Goal: Communication & Community: Participate in discussion

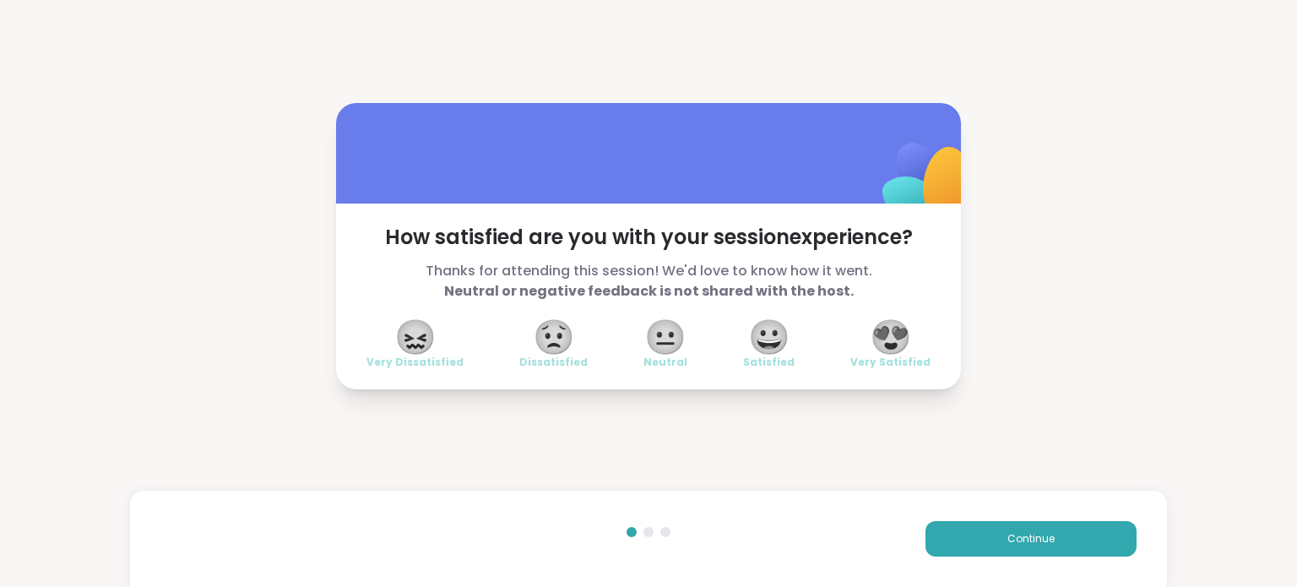
click at [218, 466] on div "How satisfied are you with your session experience? Thanks for attending this s…" at bounding box center [648, 246] width 1297 height 492
click at [953, 526] on button "Continue" at bounding box center [1031, 538] width 211 height 35
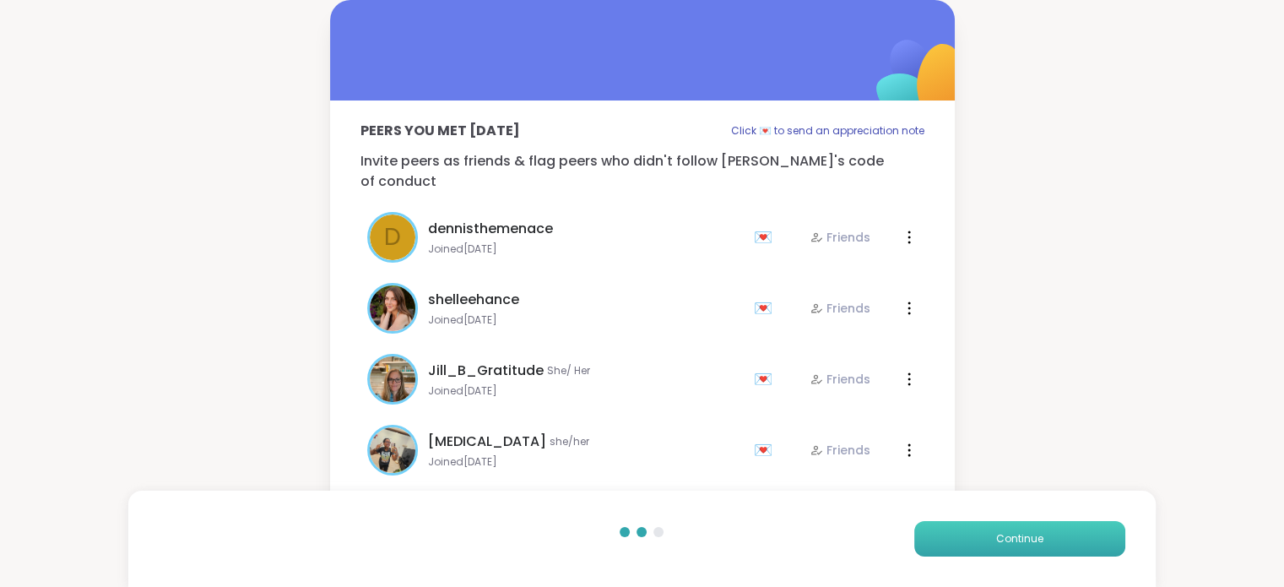
click at [953, 526] on button "Continue" at bounding box center [1020, 538] width 211 height 35
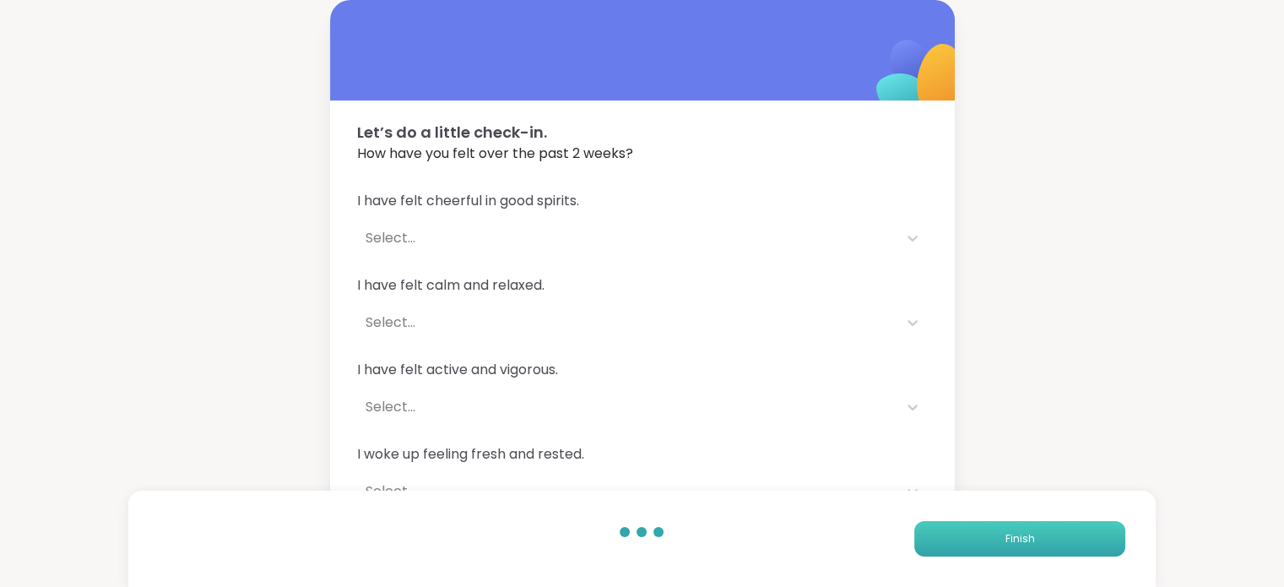
click at [953, 526] on button "Finish" at bounding box center [1020, 538] width 211 height 35
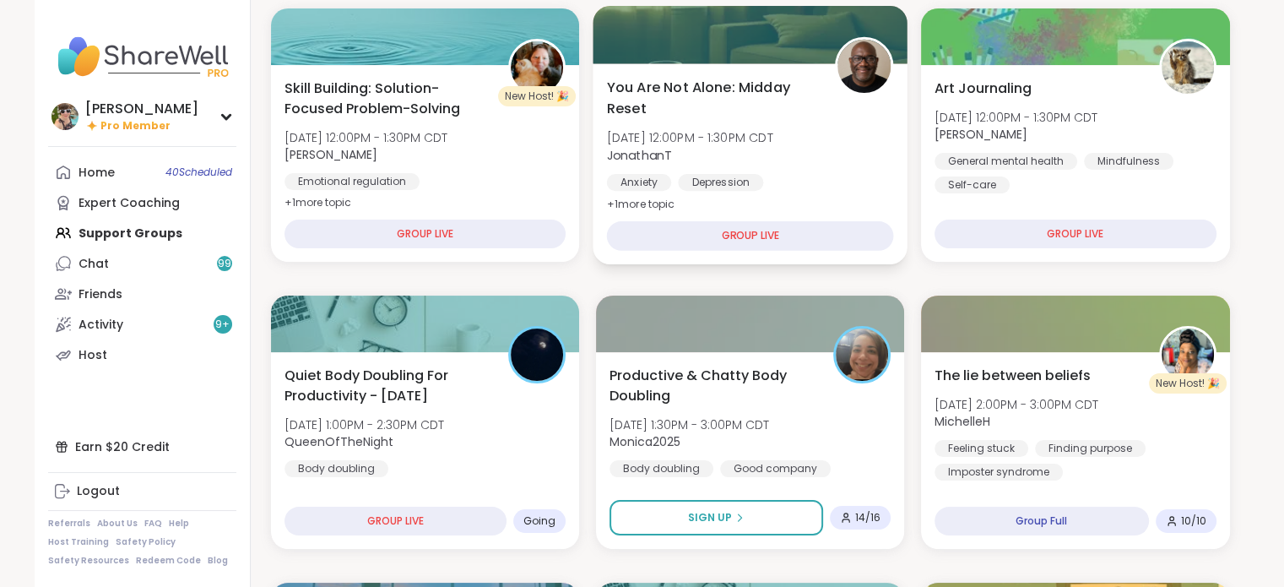
scroll to position [230, 0]
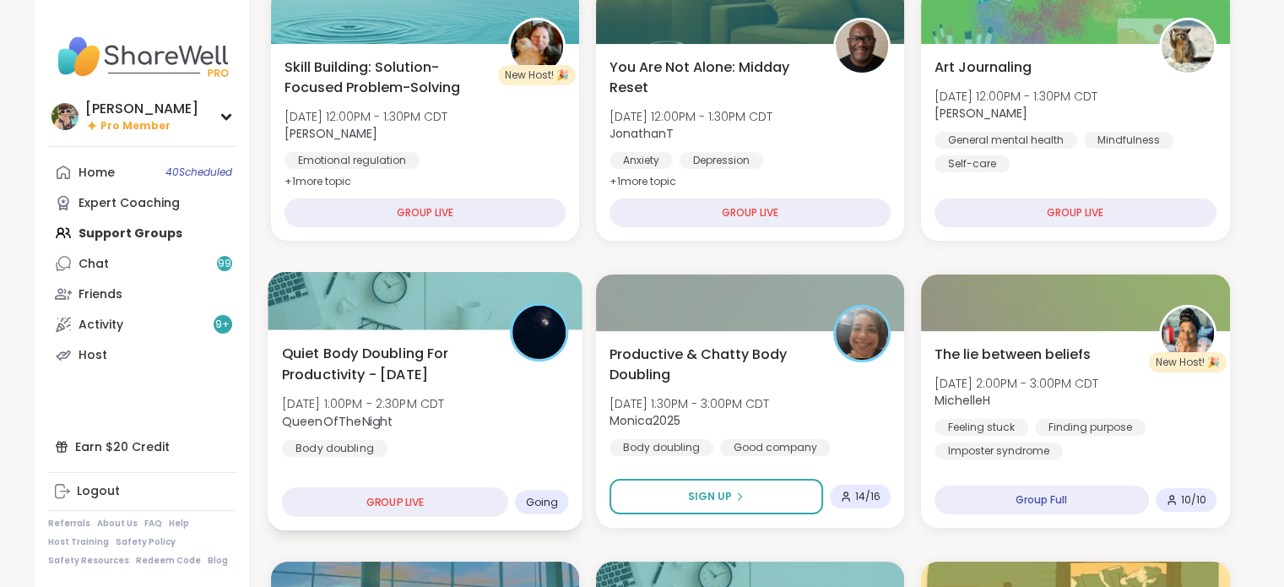
click at [402, 350] on span "Quiet Body Doubling For Productivity - [DATE]" at bounding box center [385, 363] width 209 height 41
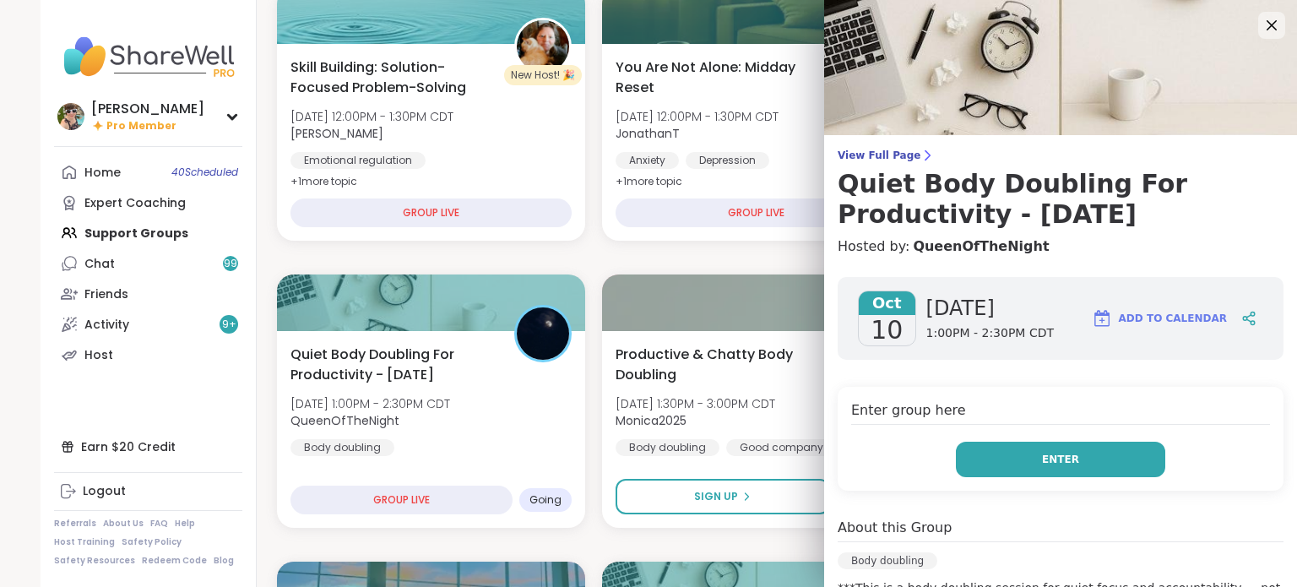
click at [1078, 469] on button "Enter" at bounding box center [1060, 459] width 209 height 35
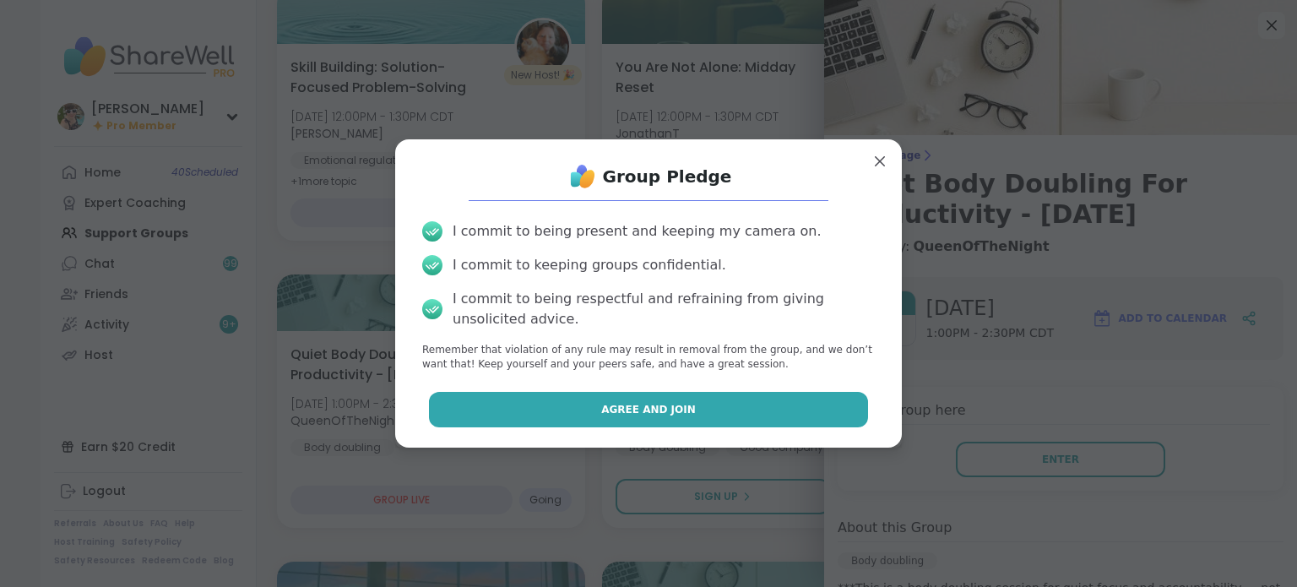
click at [654, 410] on span "Agree and Join" at bounding box center [648, 409] width 95 height 15
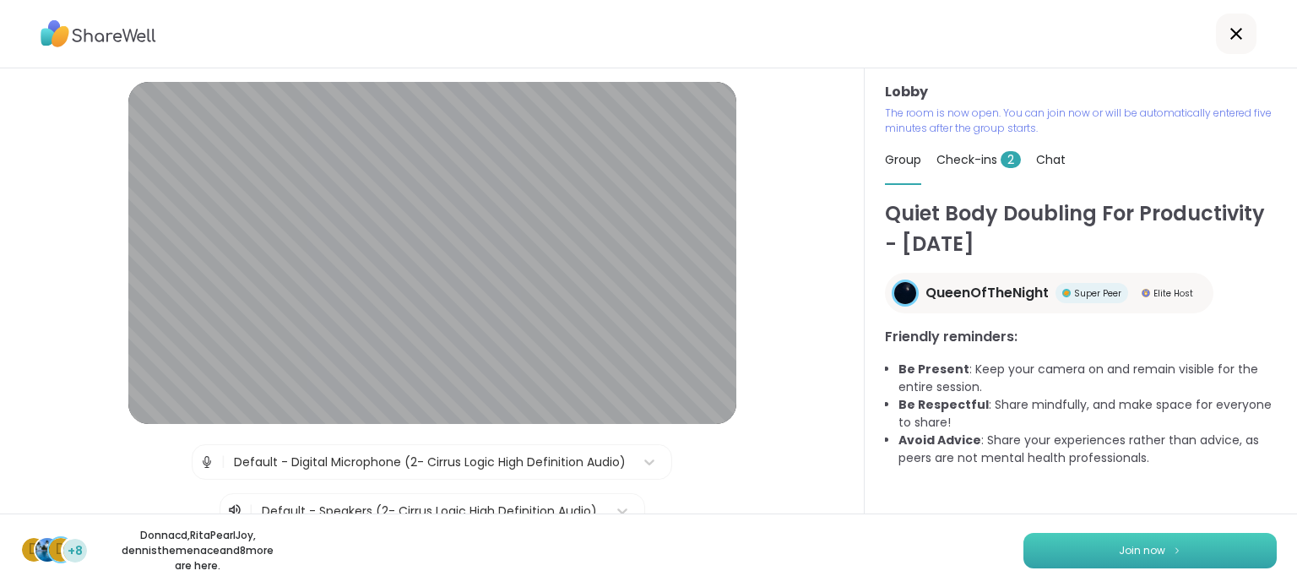
click at [1061, 540] on button "Join now" at bounding box center [1150, 550] width 253 height 35
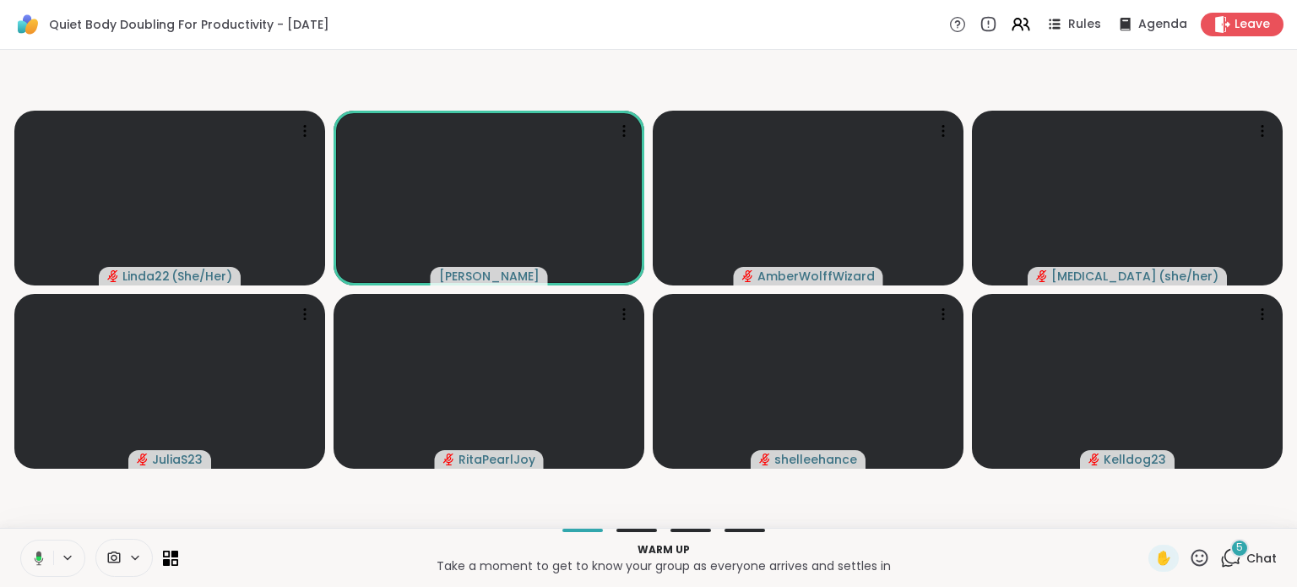
click at [34, 555] on icon at bounding box center [36, 558] width 15 height 15
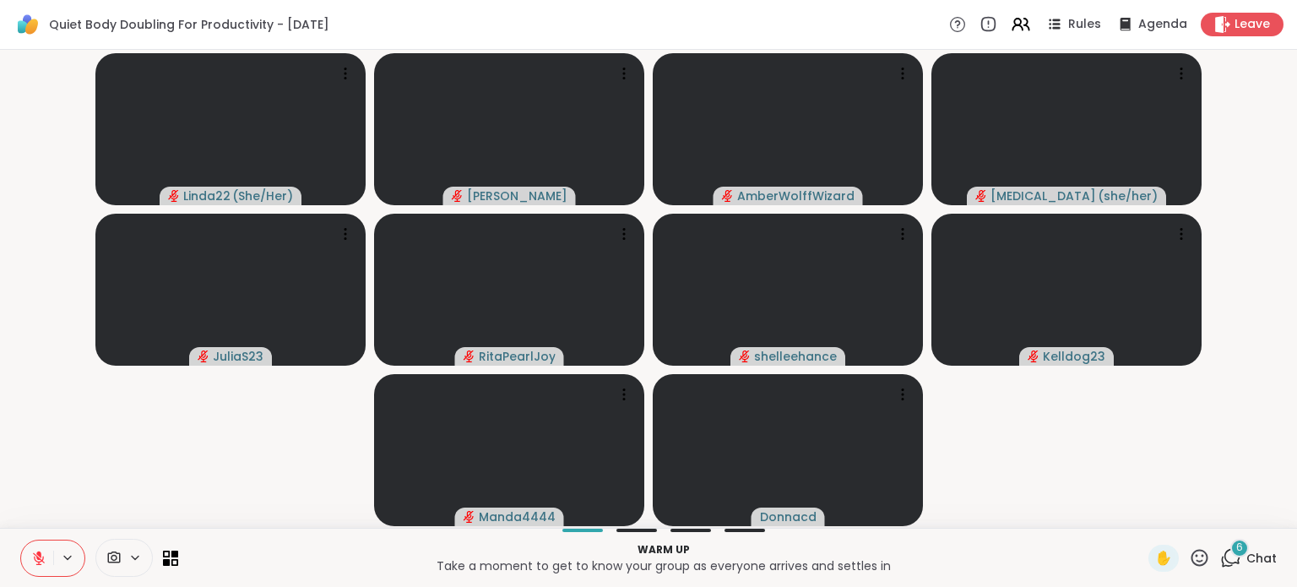
click at [1232, 558] on div "6 Chat" at bounding box center [1248, 558] width 57 height 27
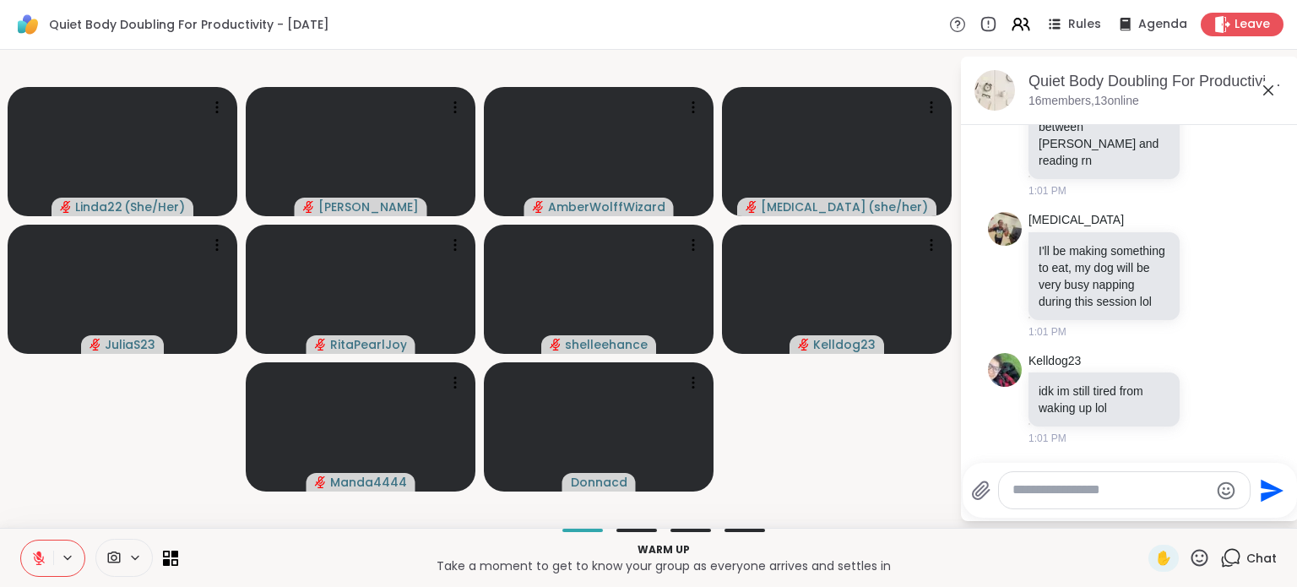
scroll to position [2221, 0]
click at [1156, 484] on textarea "Type your message" at bounding box center [1111, 490] width 197 height 18
type textarea "**********"
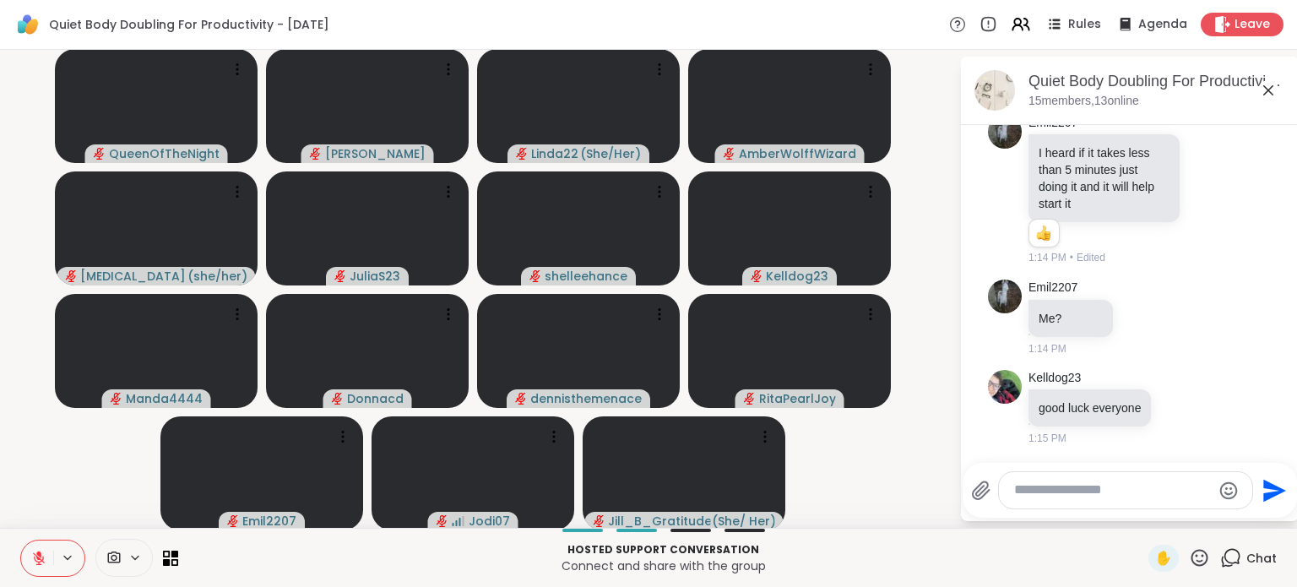
scroll to position [5276, 0]
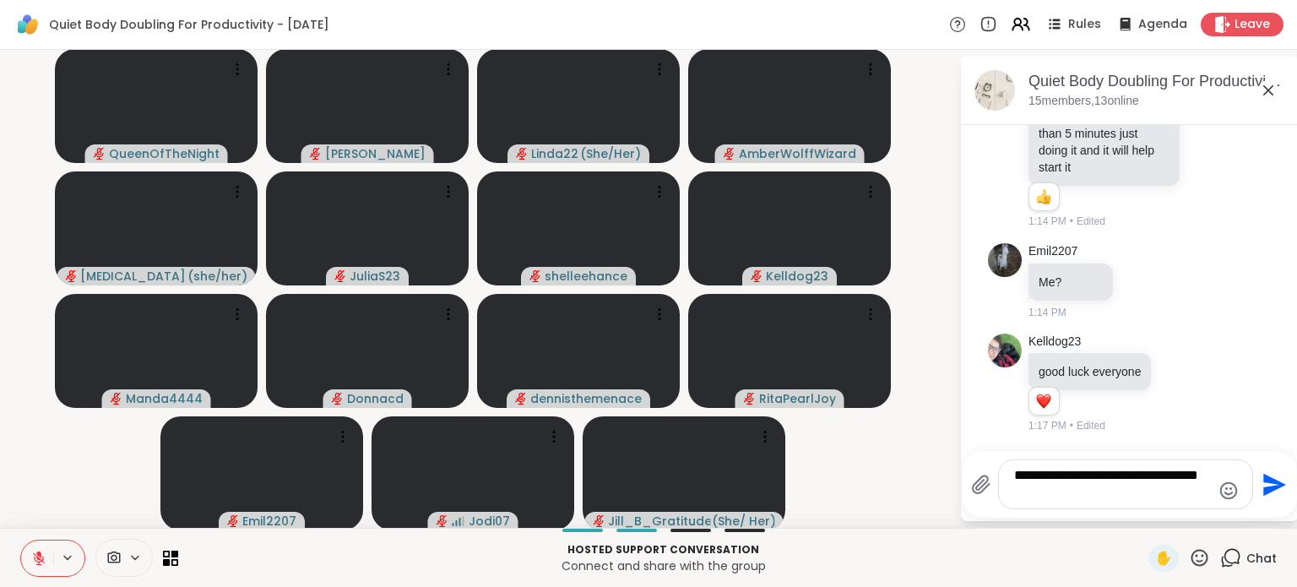
type textarea "**********"
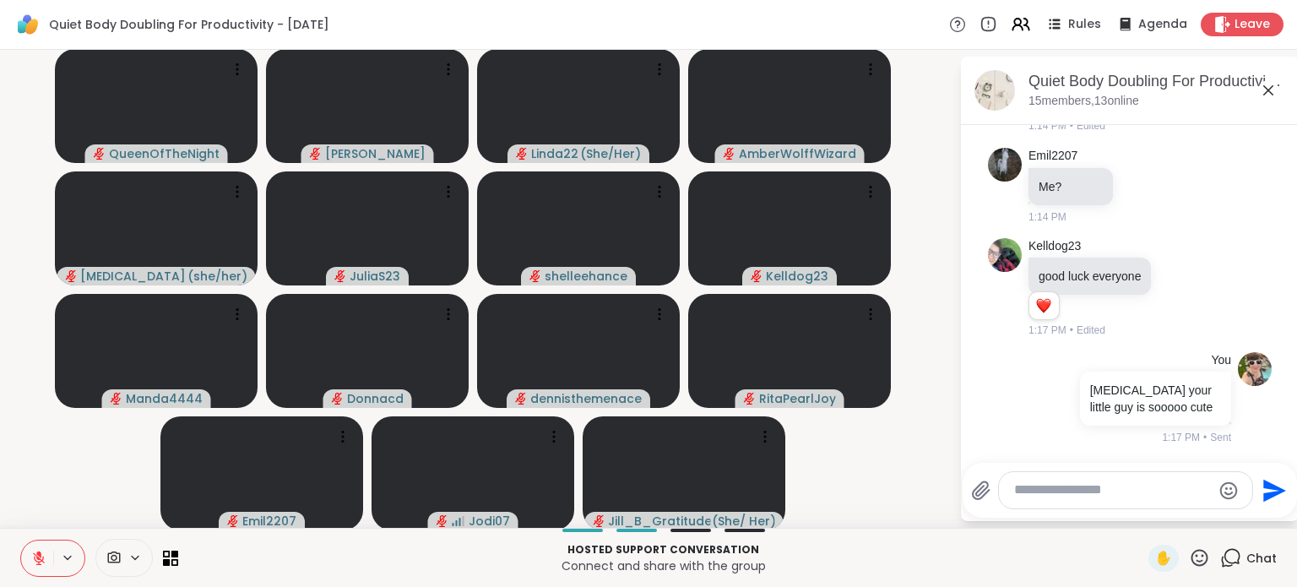
scroll to position [5381, 0]
type textarea "*"
type textarea "**********"
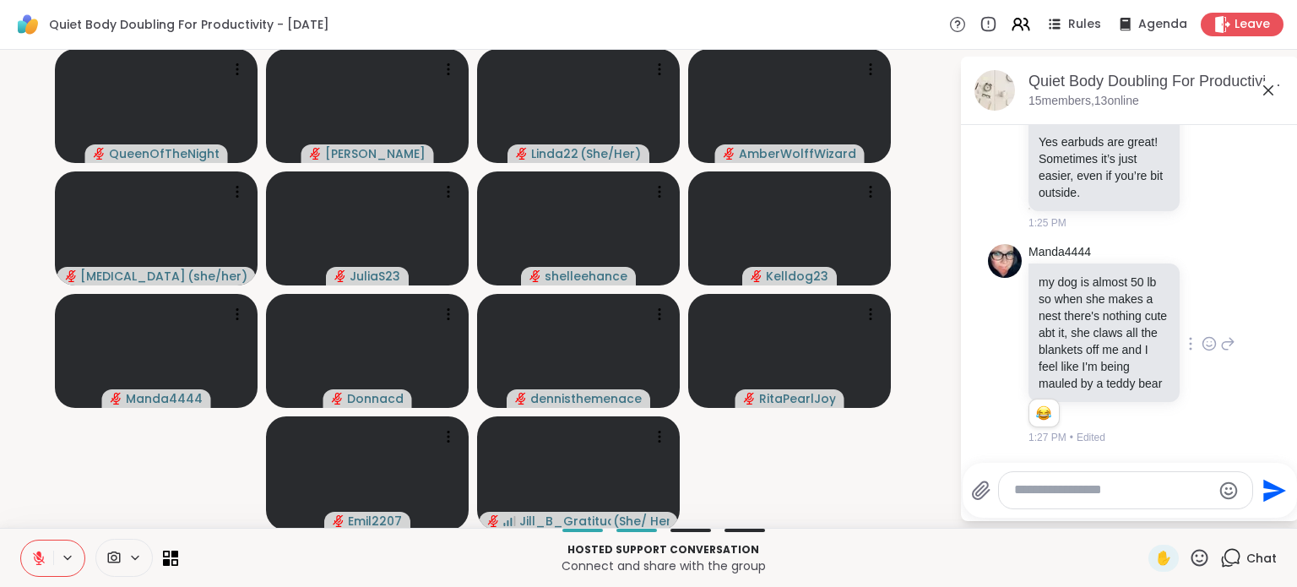
scroll to position [6580, 0]
click at [1036, 410] on div "Reactions: haha" at bounding box center [1043, 412] width 15 height 15
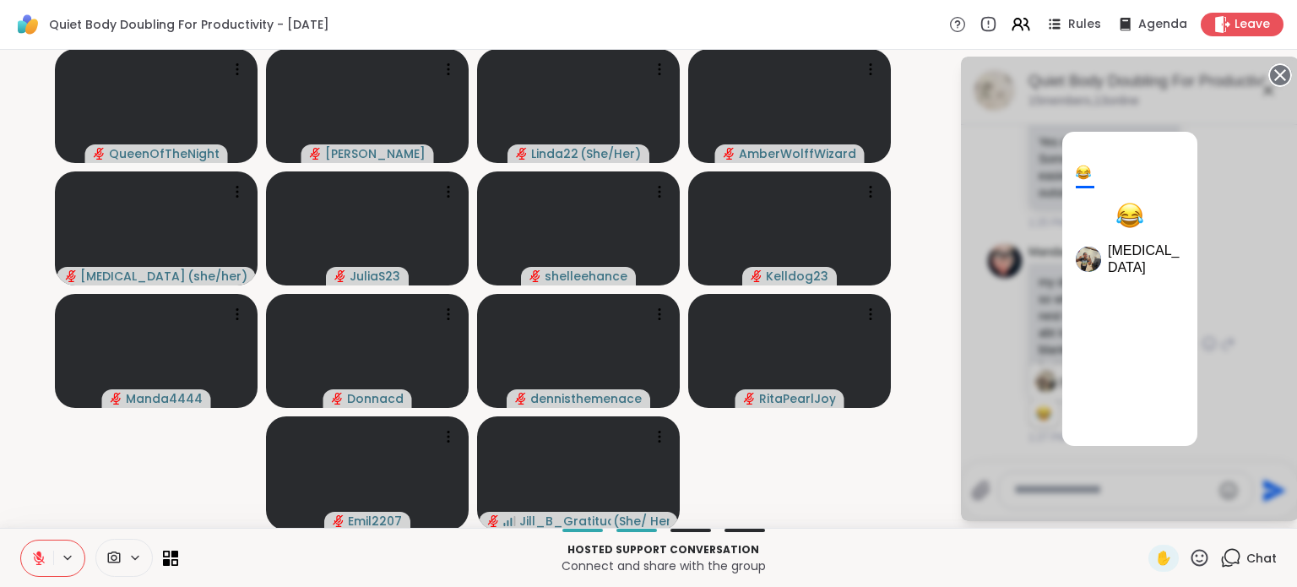
click at [1268, 73] on icon at bounding box center [1280, 75] width 24 height 24
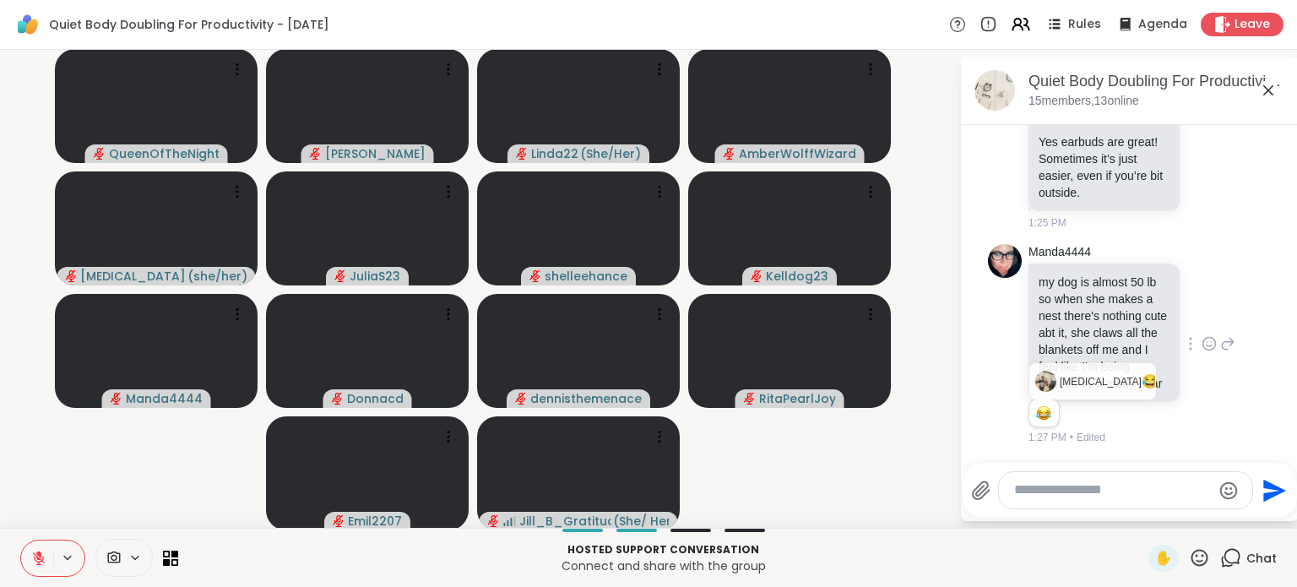
click at [1202, 335] on icon at bounding box center [1209, 343] width 15 height 17
click at [1127, 309] on div "Select Reaction: Joy" at bounding box center [1134, 316] width 15 height 15
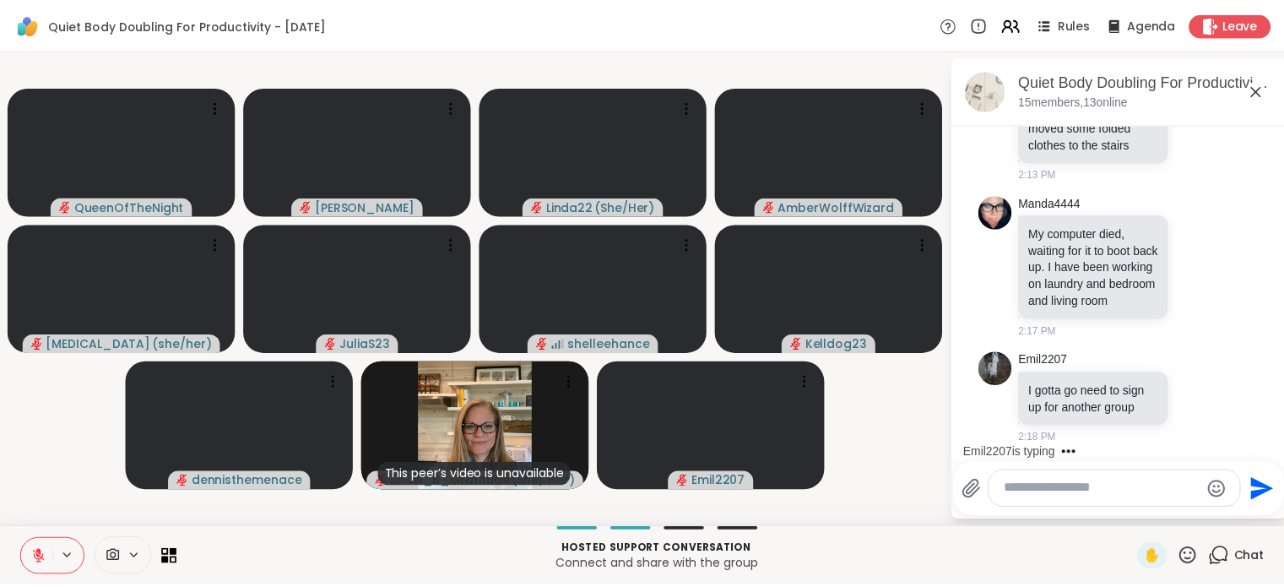
scroll to position [7766, 0]
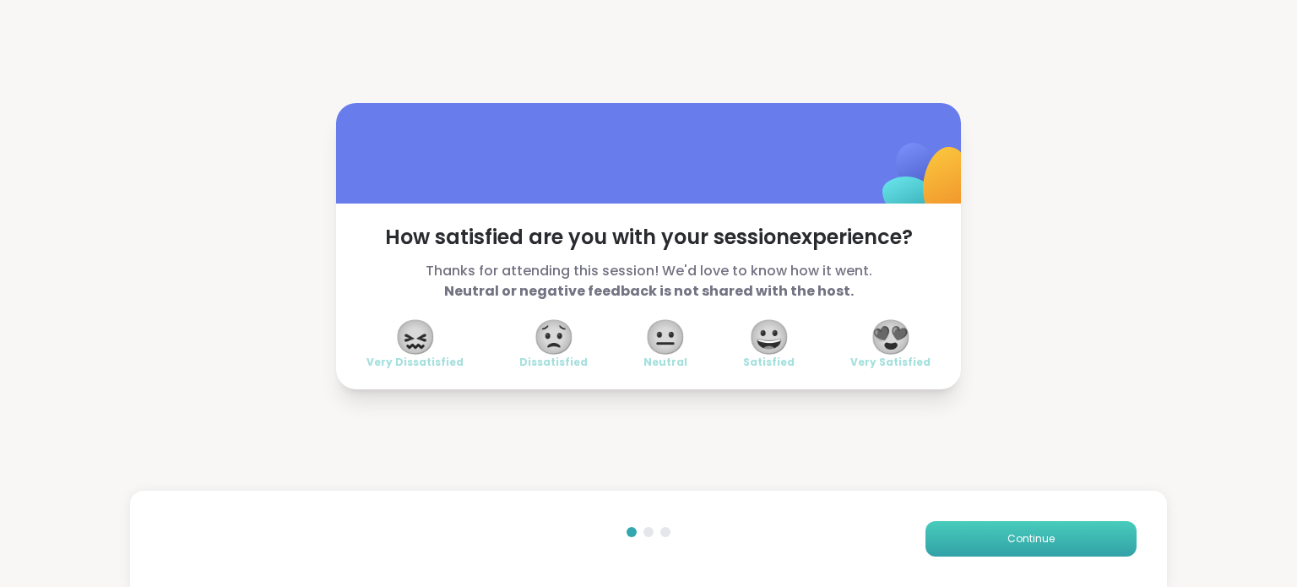
click at [1057, 530] on button "Continue" at bounding box center [1031, 538] width 211 height 35
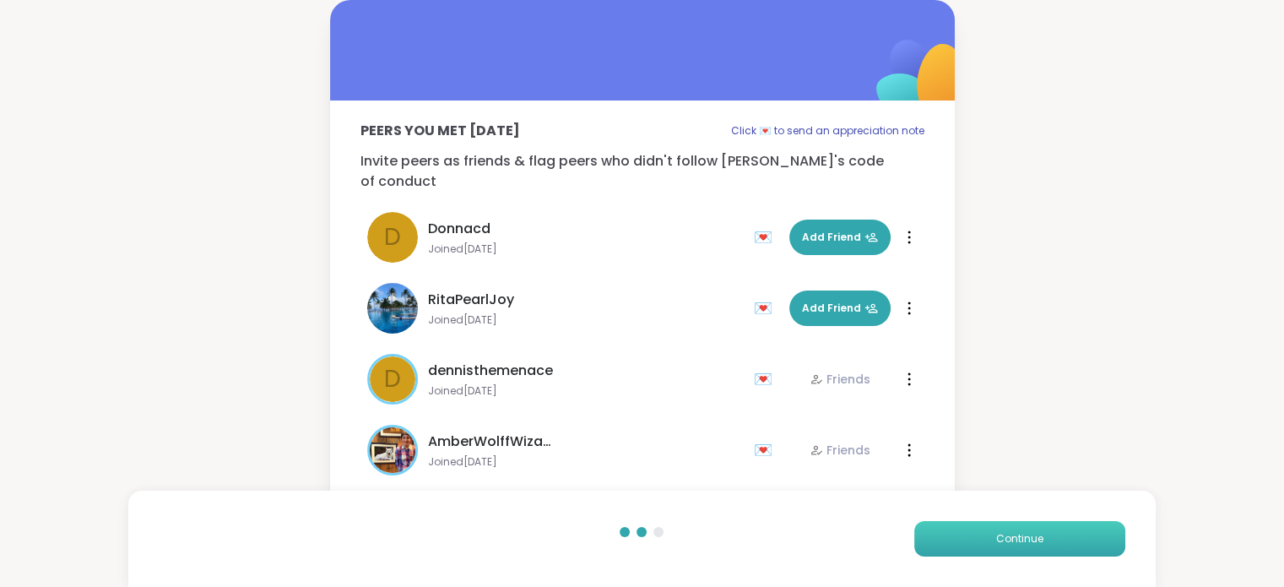
click at [1057, 530] on button "Continue" at bounding box center [1020, 538] width 211 height 35
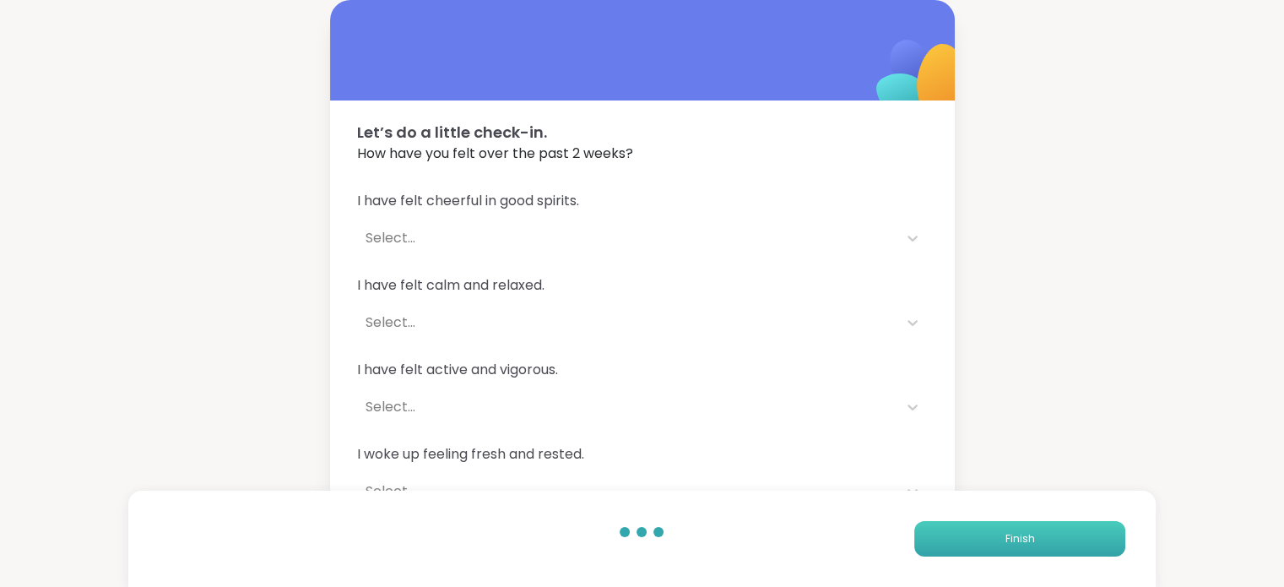
click at [1057, 530] on button "Finish" at bounding box center [1020, 538] width 211 height 35
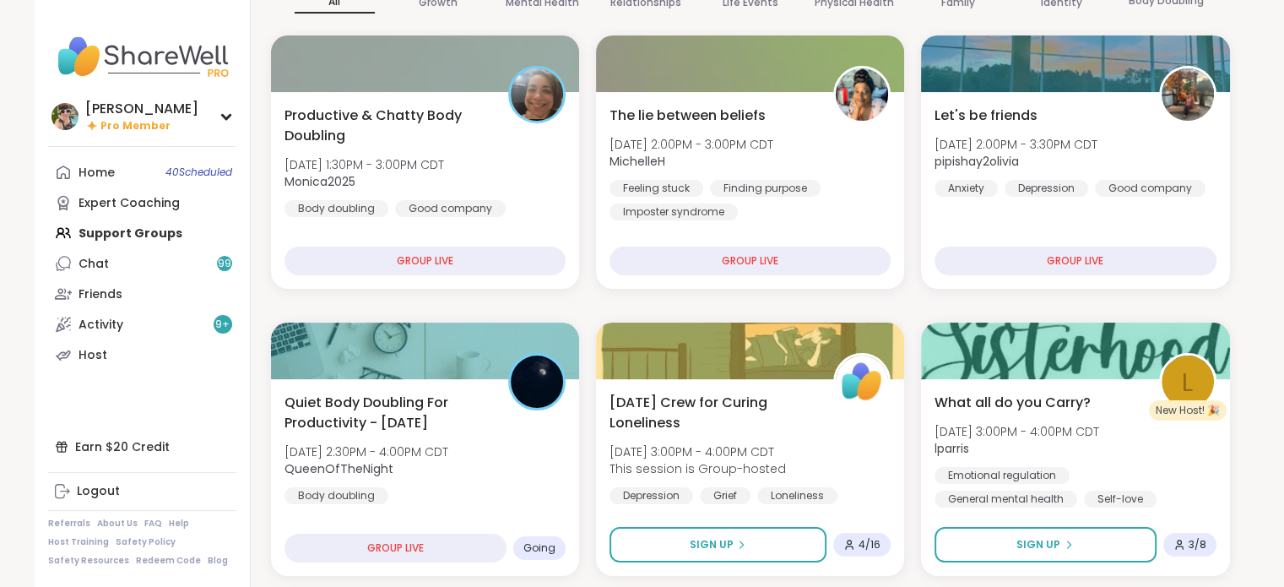
scroll to position [182, 0]
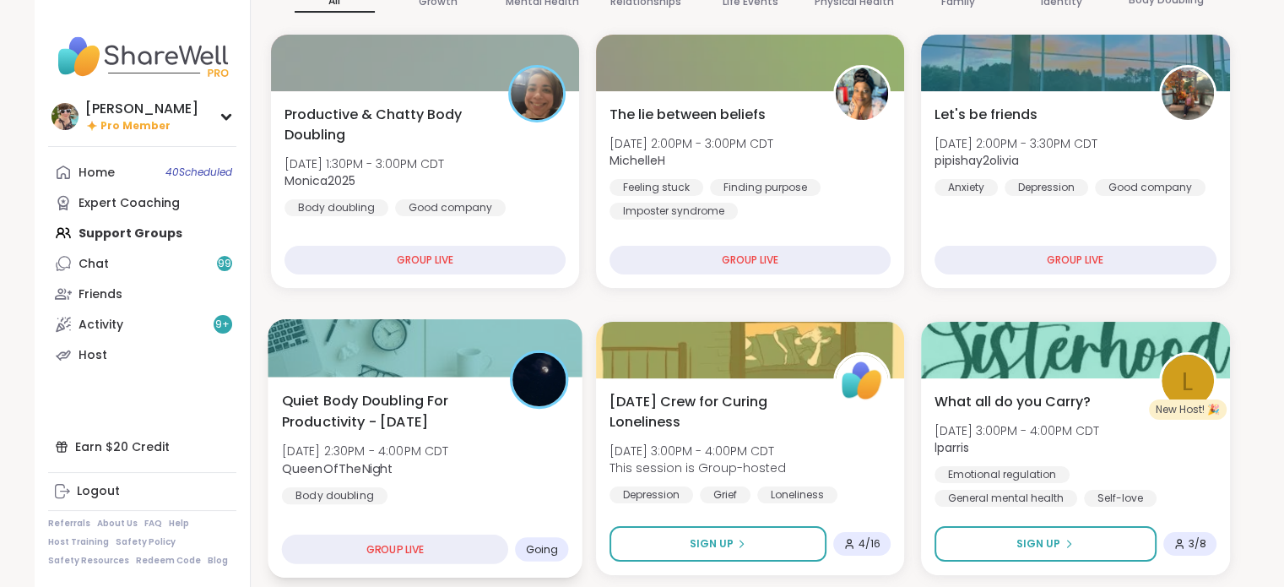
click at [500, 482] on div "Quiet Body Doubling For Productivity - [DATE] [DATE] 2:30PM - 4:00PM CDT QueenO…" at bounding box center [424, 447] width 287 height 114
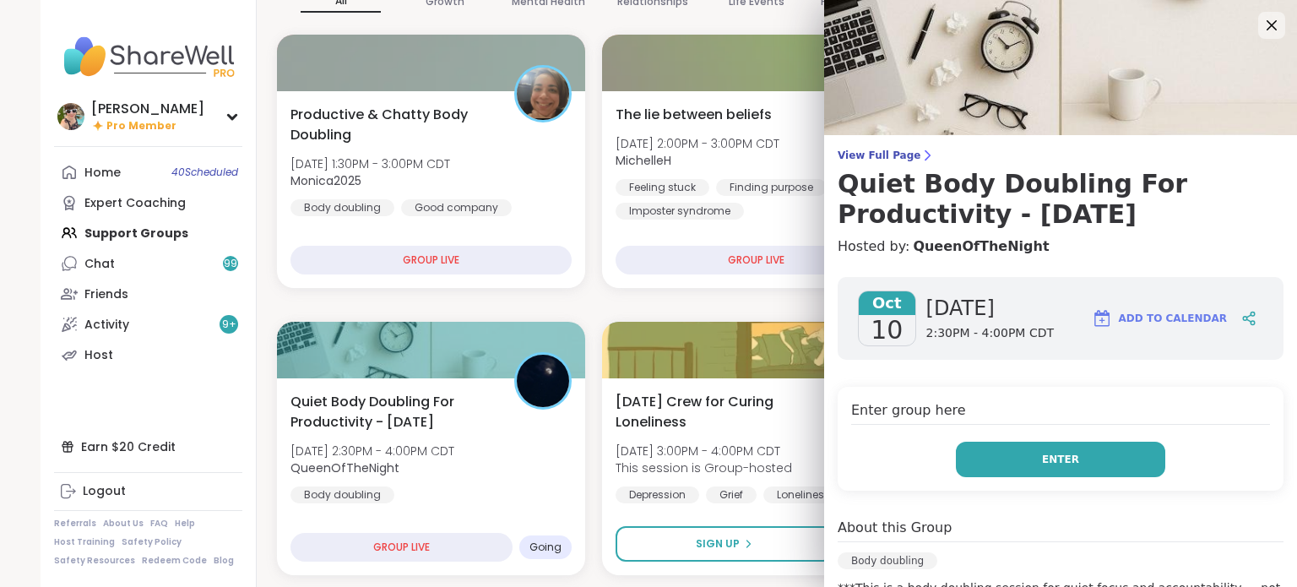
click at [965, 465] on button "Enter" at bounding box center [1060, 459] width 209 height 35
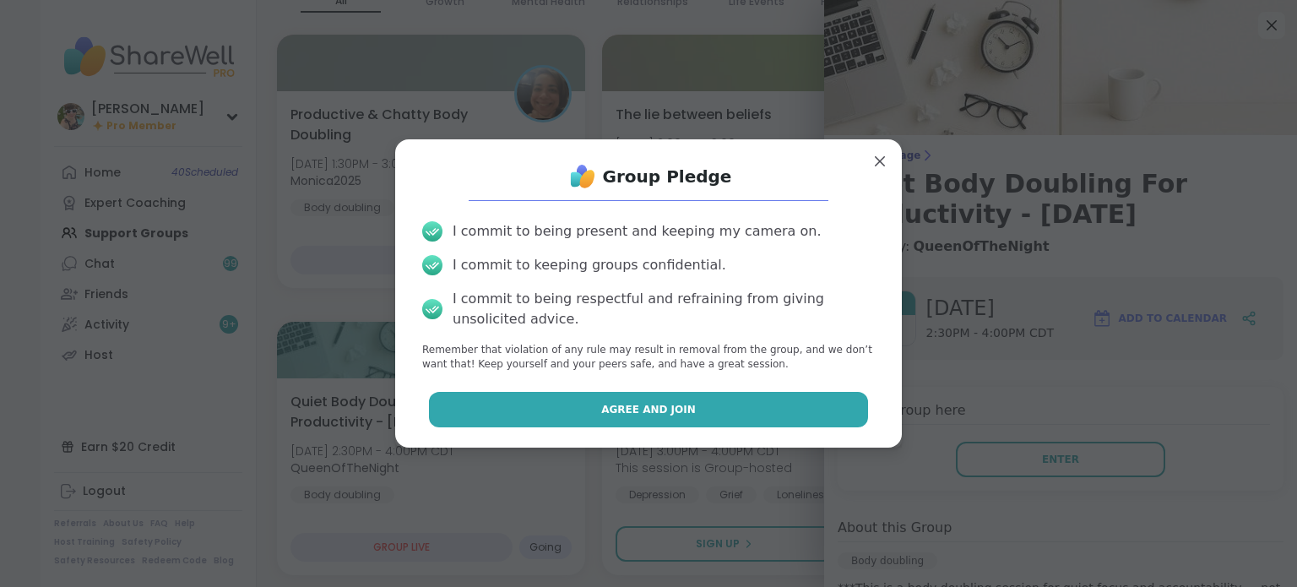
click at [699, 412] on button "Agree and Join" at bounding box center [649, 409] width 440 height 35
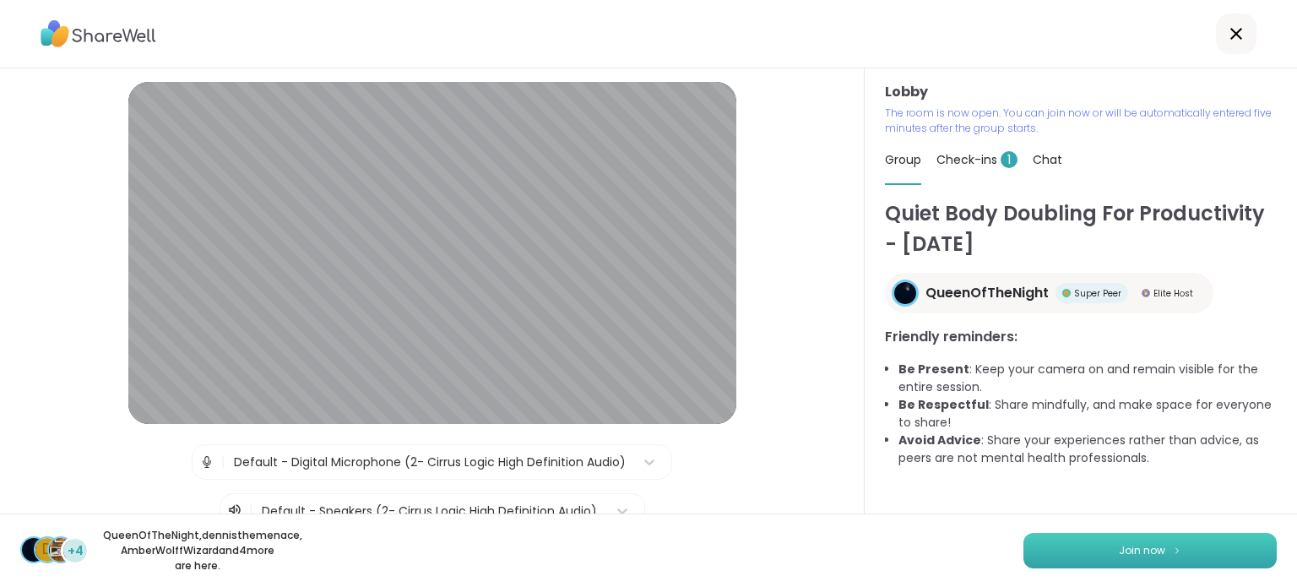
click at [1094, 545] on button "Join now" at bounding box center [1150, 550] width 253 height 35
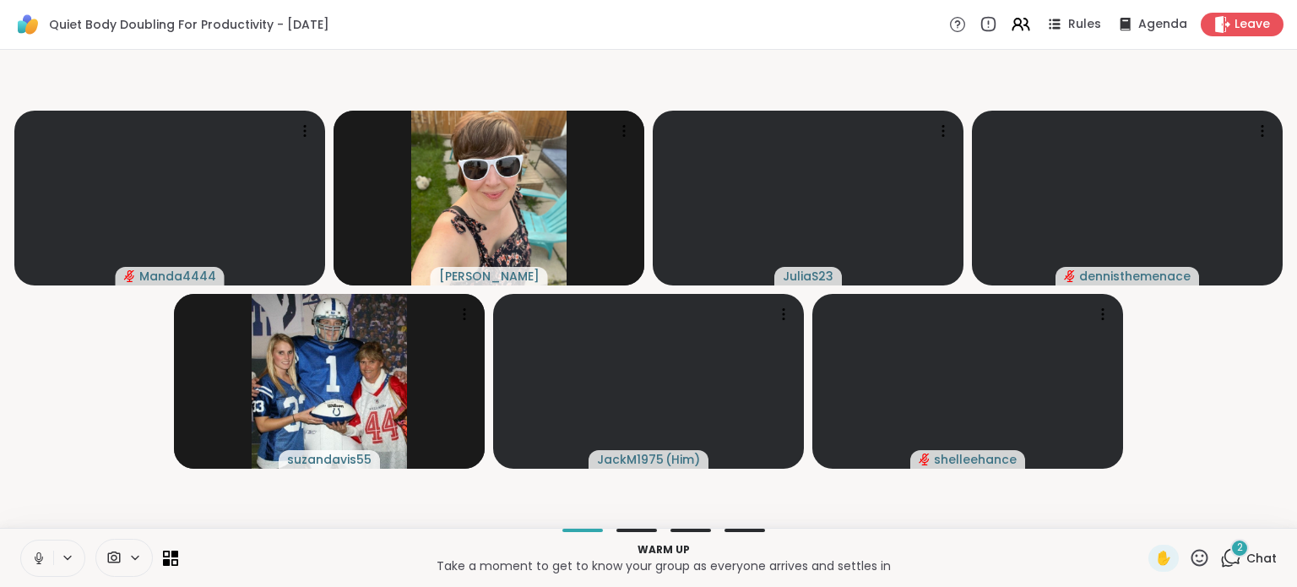
click at [33, 559] on icon at bounding box center [38, 558] width 15 height 15
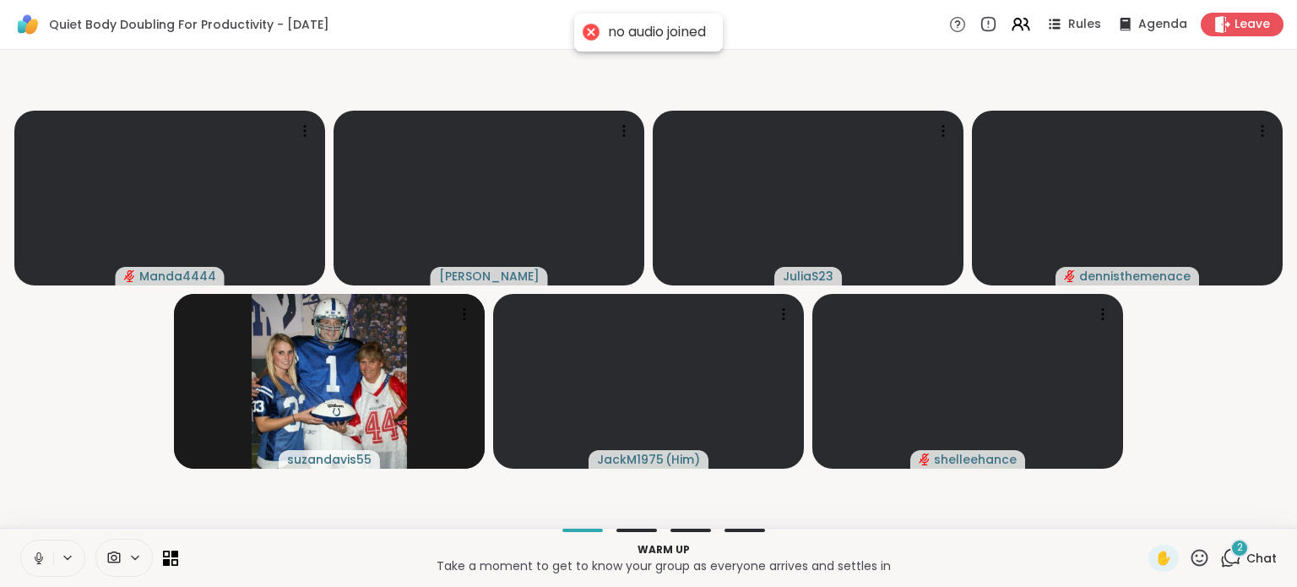
click at [33, 559] on icon at bounding box center [38, 558] width 15 height 15
click at [1220, 560] on icon at bounding box center [1230, 557] width 21 height 21
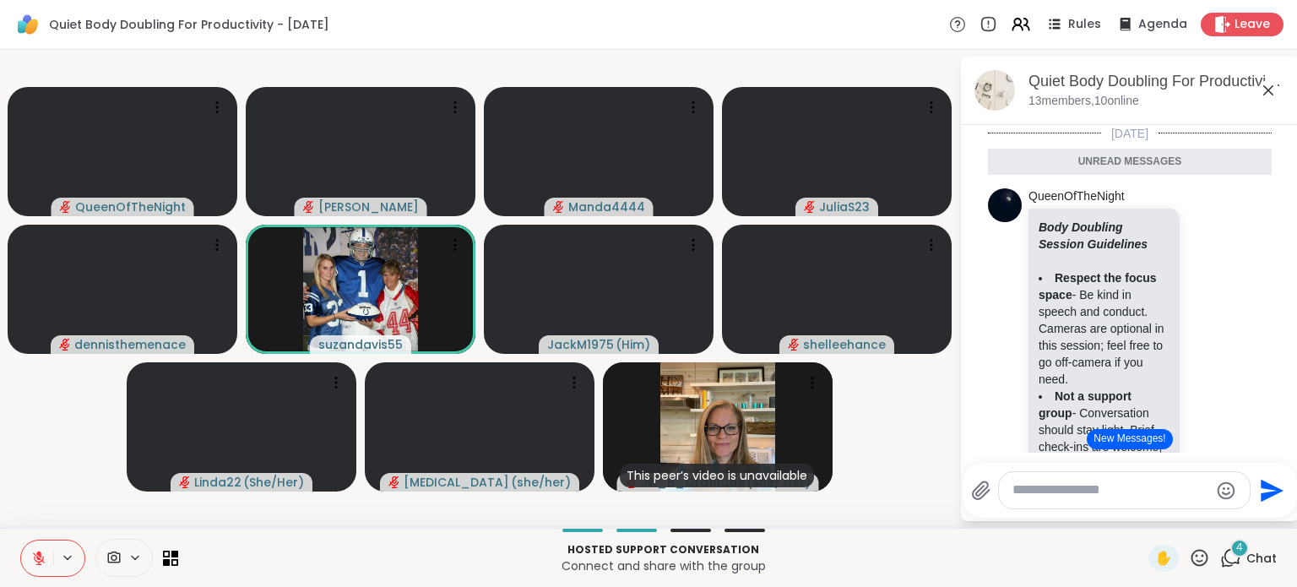
click at [1132, 443] on button "New Messages!" at bounding box center [1129, 439] width 85 height 20
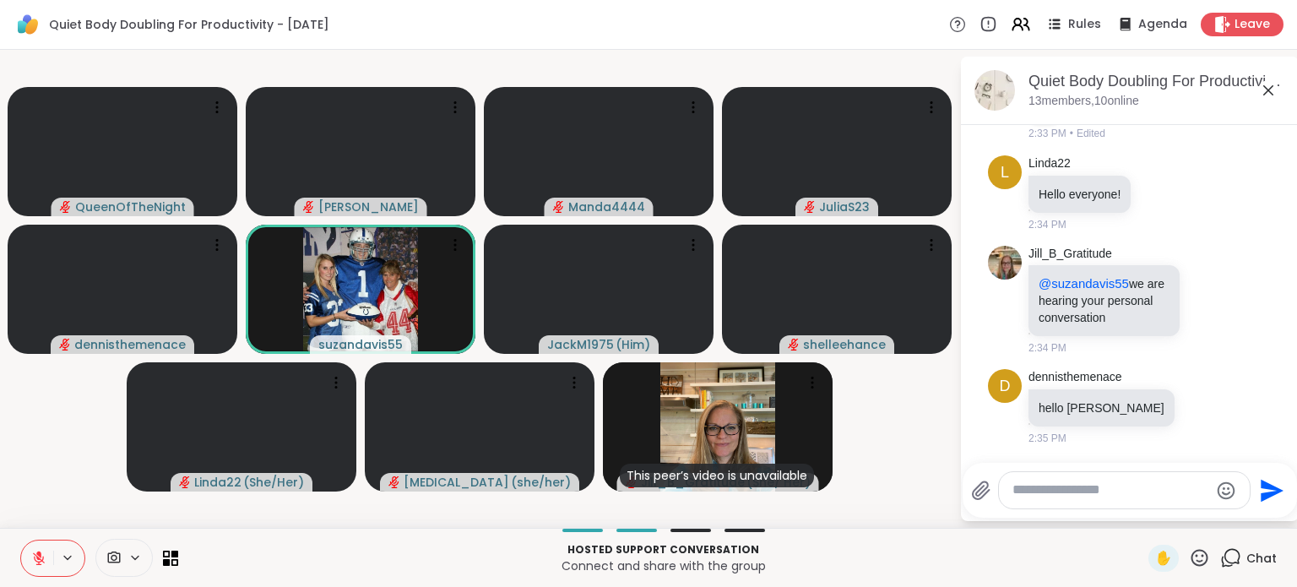
scroll to position [2074, 0]
click at [1034, 478] on div at bounding box center [1124, 490] width 251 height 36
click at [1049, 491] on textarea "Type your message" at bounding box center [1111, 490] width 197 height 18
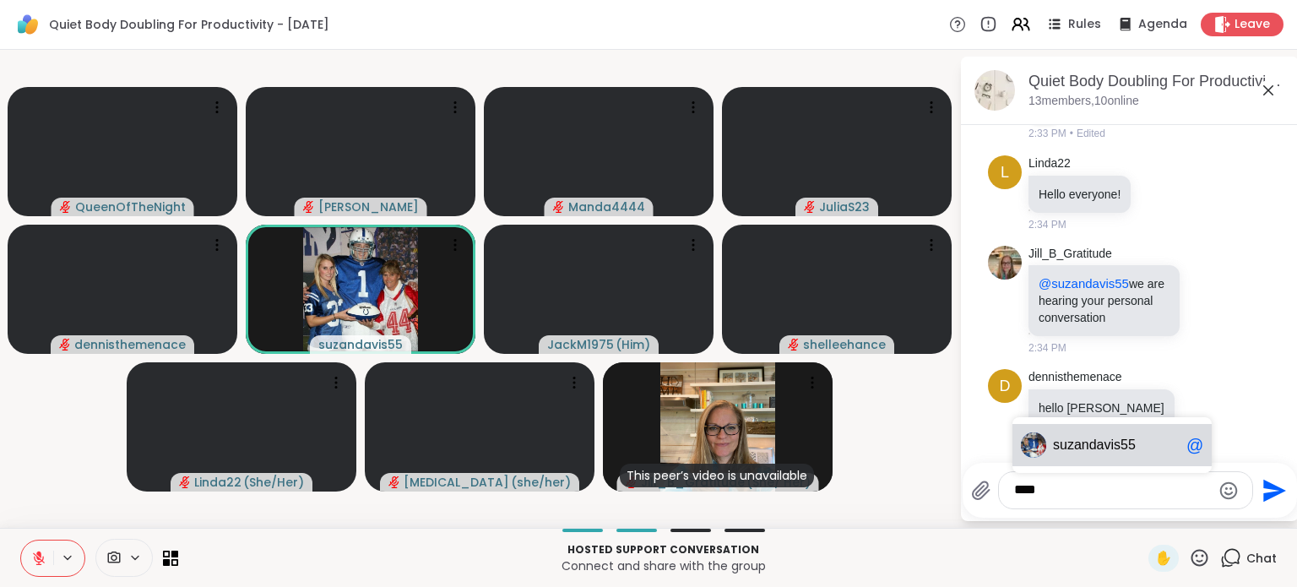
click at [1088, 453] on span "andavis55" at bounding box center [1105, 445] width 62 height 17
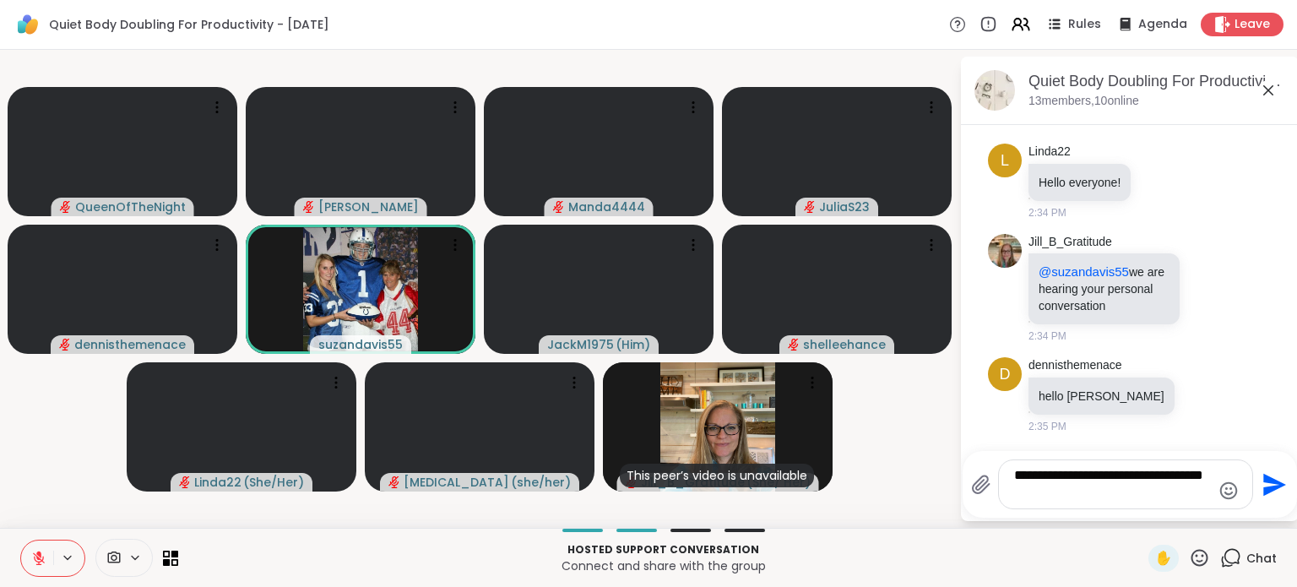
type textarea "**********"
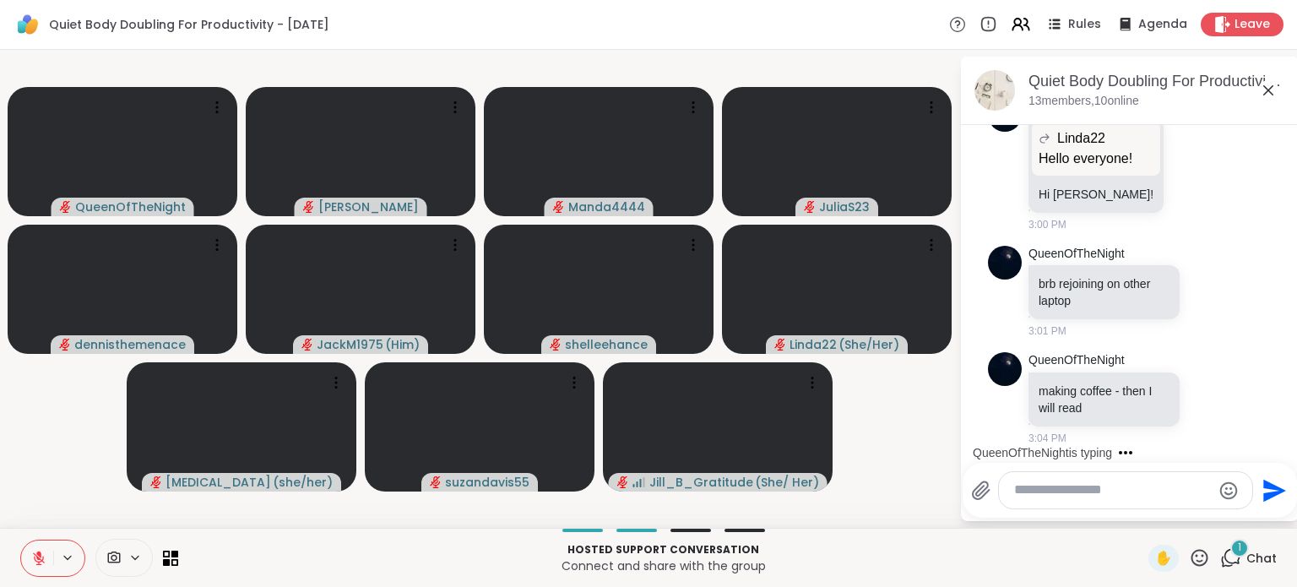
scroll to position [2853, 0]
